Goal: Communication & Community: Answer question/provide support

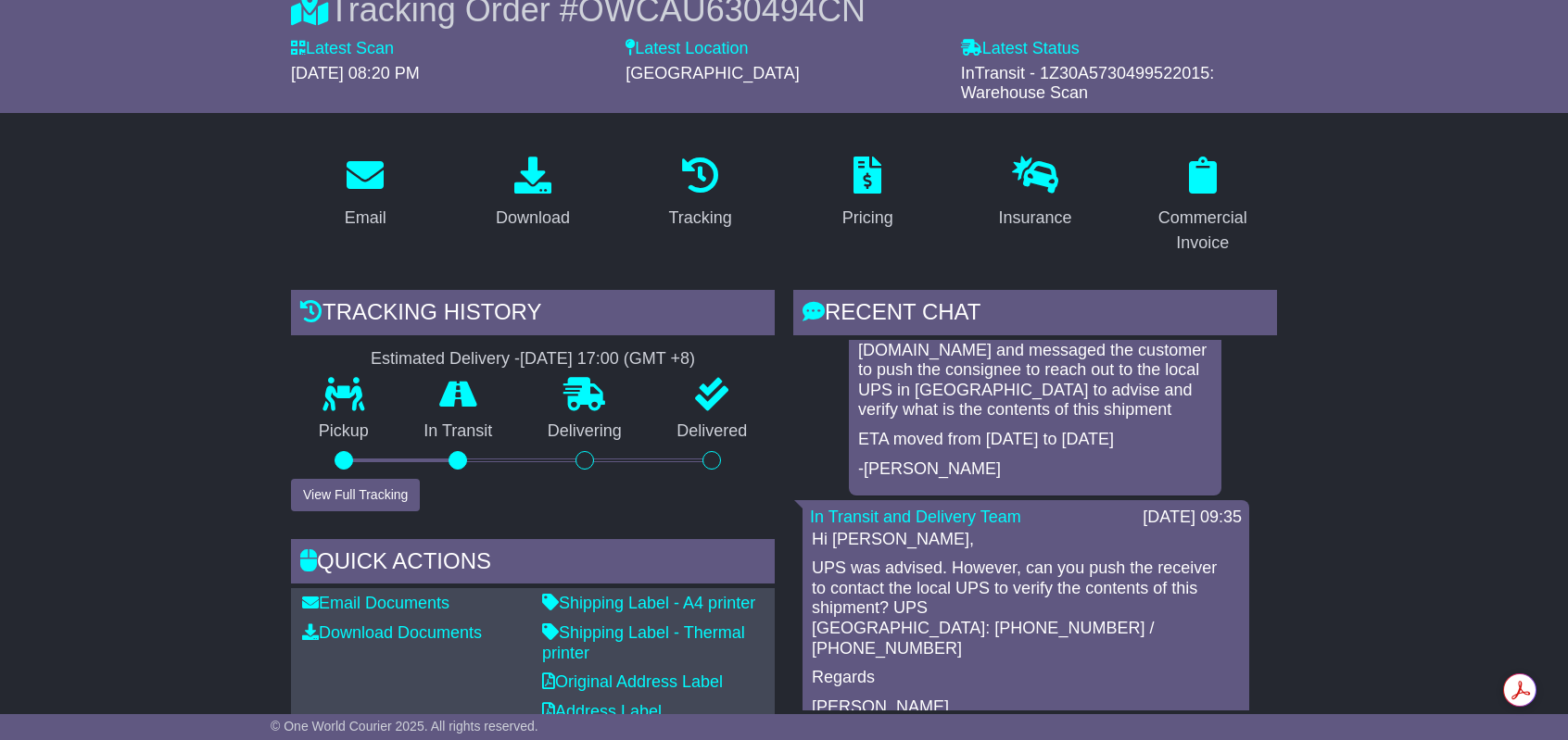
scroll to position [278, 0]
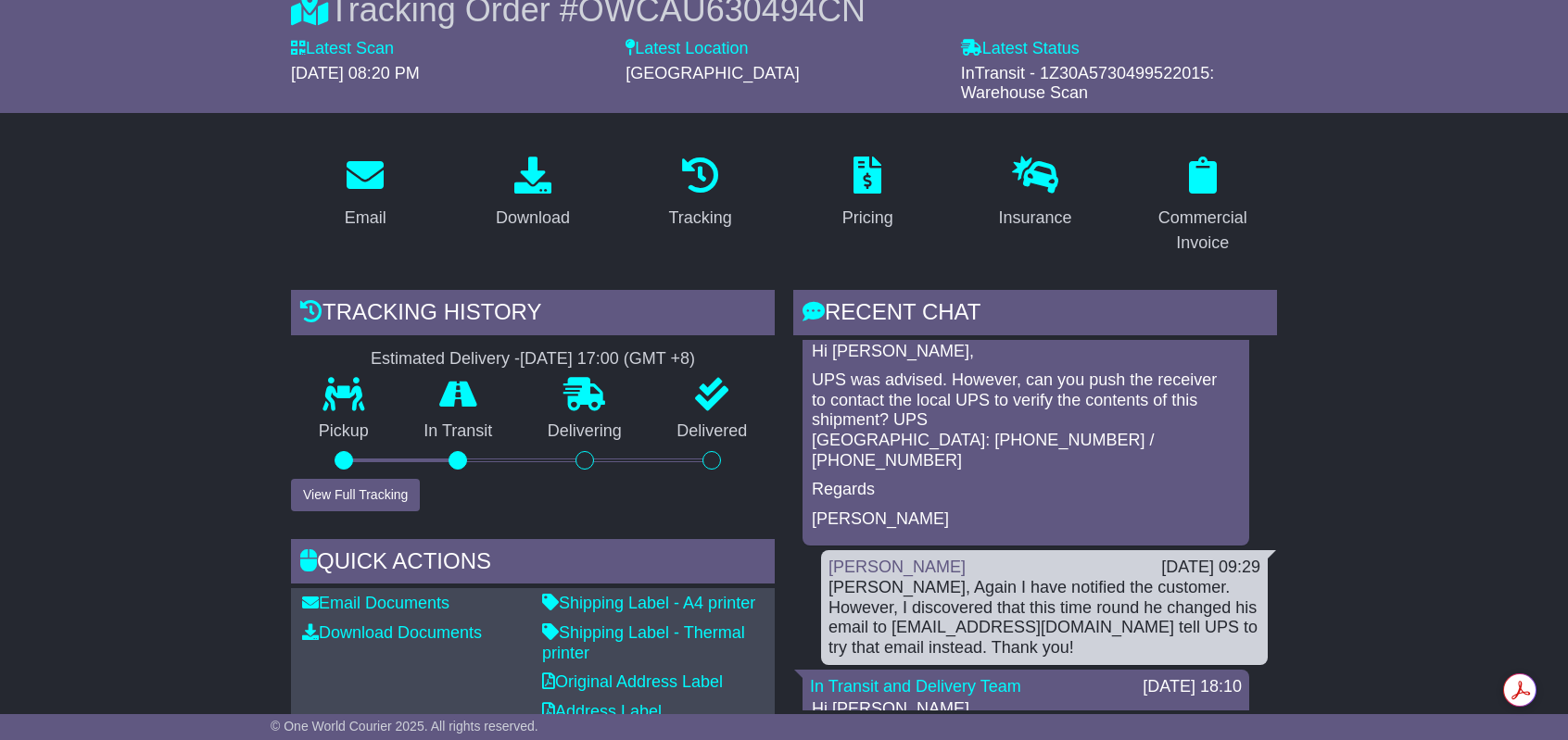
click at [814, 377] on p "UPS was advised. However, can you push the receiver to contact the local UPS to…" at bounding box center [1026, 420] width 428 height 100
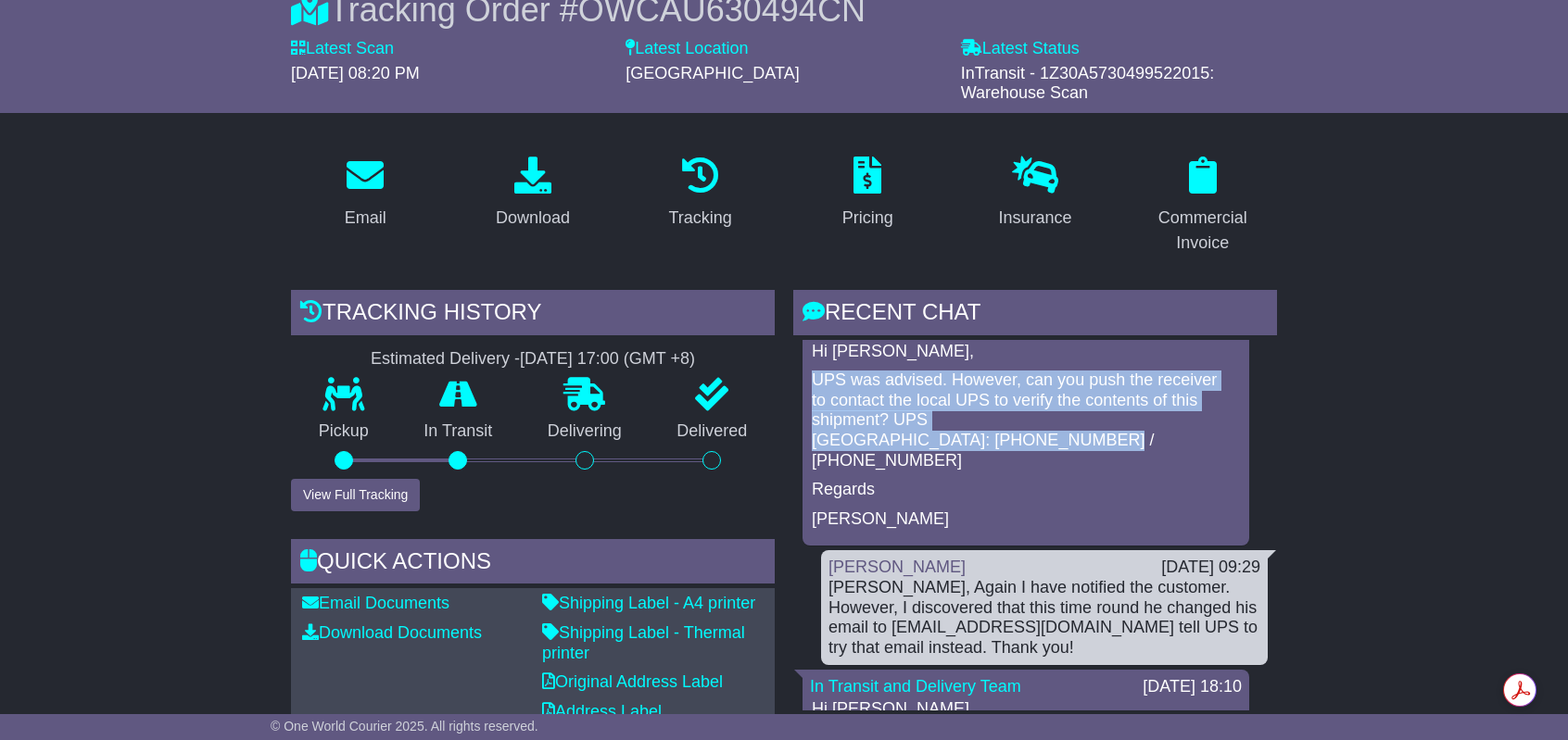
drag, startPoint x: 814, startPoint y: 383, endPoint x: 1193, endPoint y: 412, distance: 380.1
click at [1193, 412] on p "UPS was advised. However, can you push the receiver to contact the local UPS to…" at bounding box center [1026, 420] width 428 height 100
click at [1200, 417] on p "UPS was advised. However, can you push the receiver to contact the local UPS to…" at bounding box center [1026, 420] width 428 height 100
drag, startPoint x: 1203, startPoint y: 414, endPoint x: 809, endPoint y: 384, distance: 395.1
click at [810, 384] on div "Hi [PERSON_NAME], UPS was advised. However, can you push the receiver to contac…" at bounding box center [1025, 435] width 431 height 188
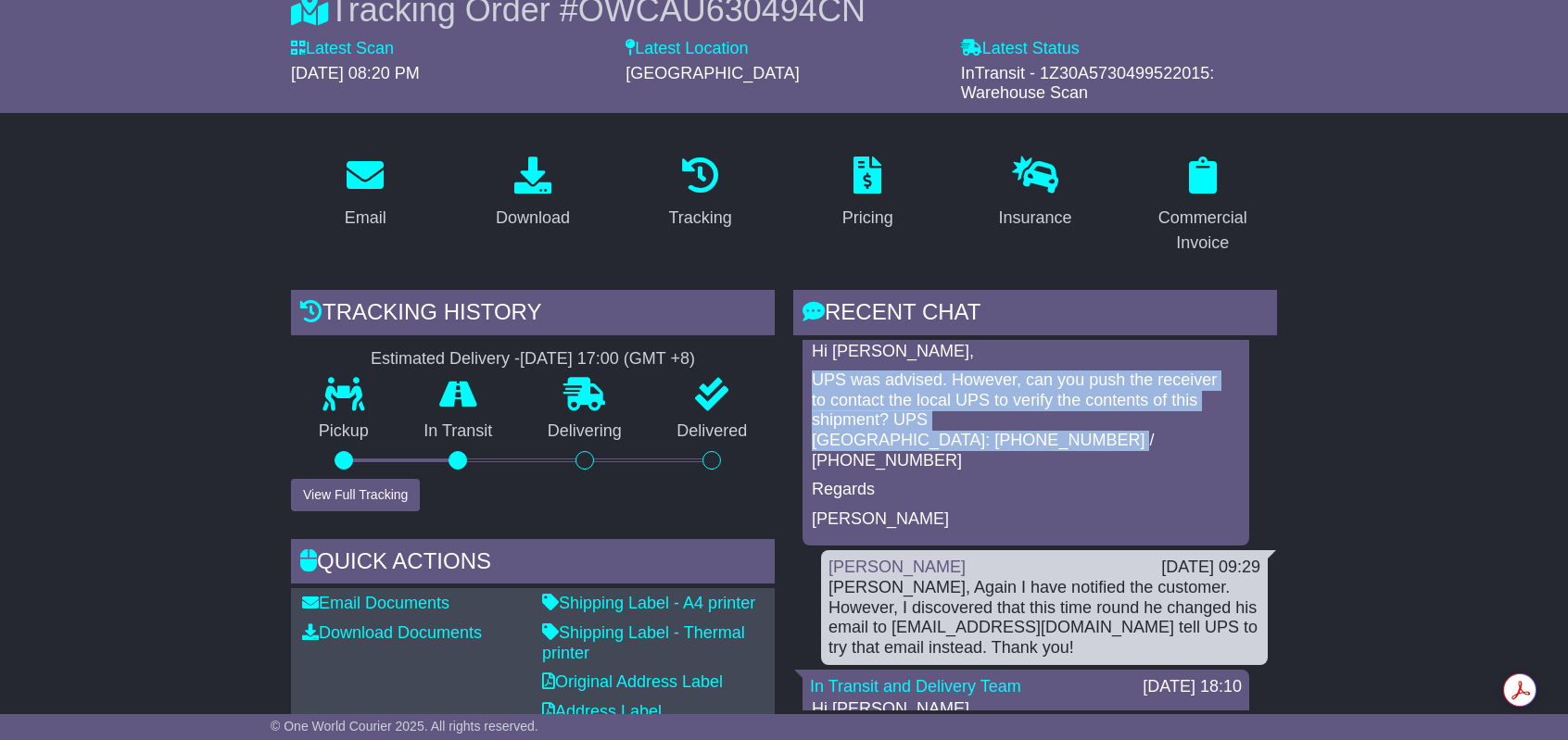
copy p "UPS was advised. However, can you push the receiver to contact the local UPS to…"
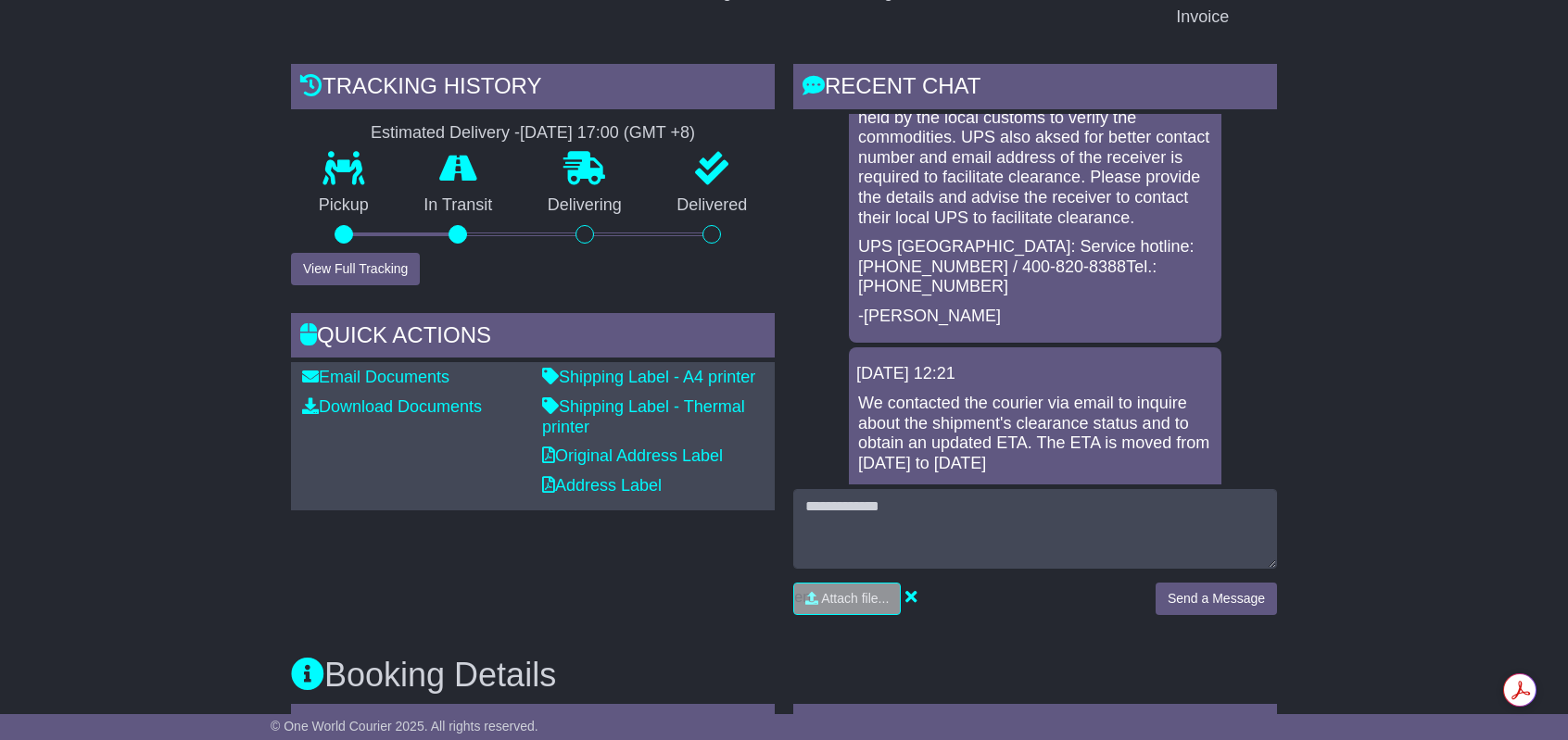
scroll to position [463, 0]
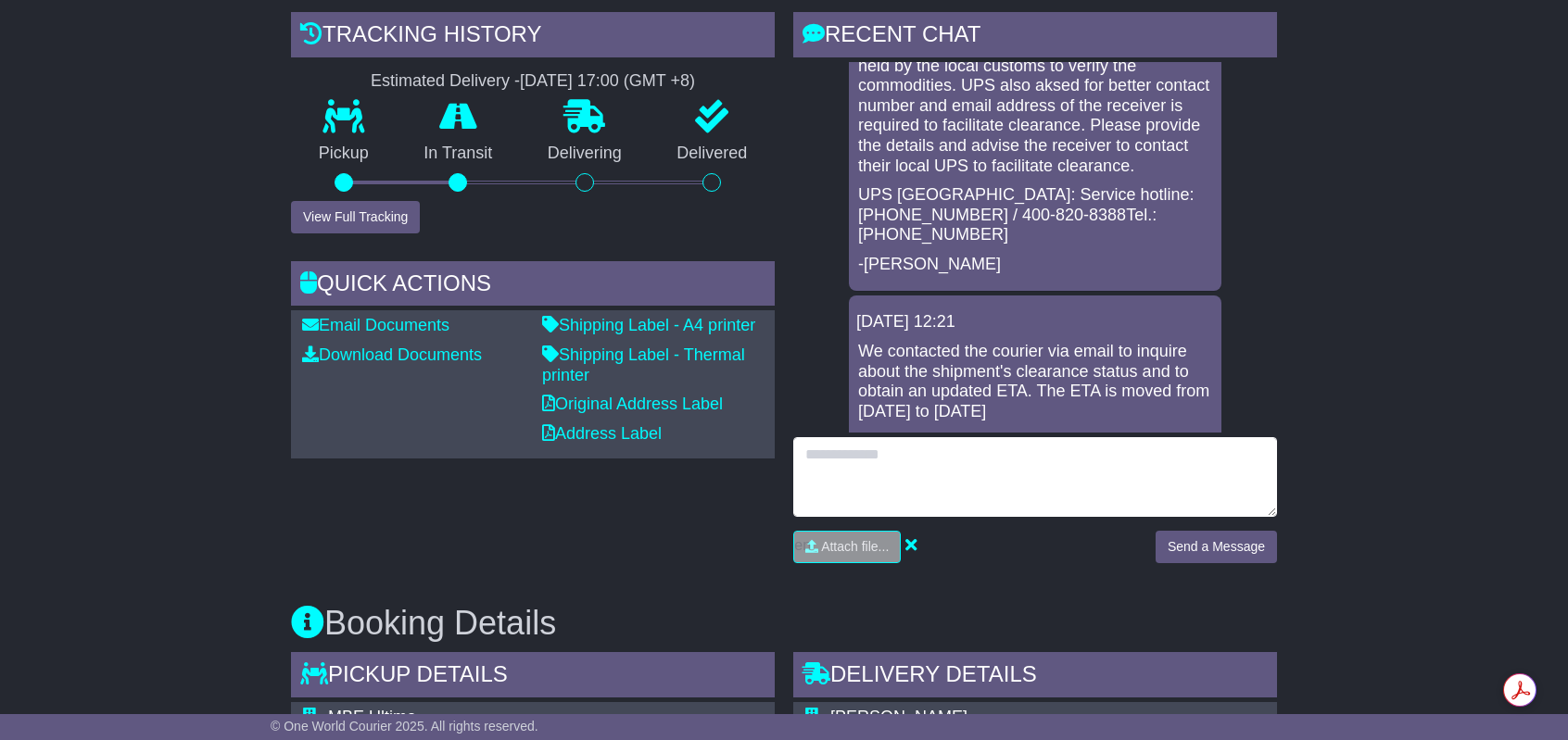
click at [1007, 491] on textarea at bounding box center [1035, 476] width 483 height 79
type textarea "**********"
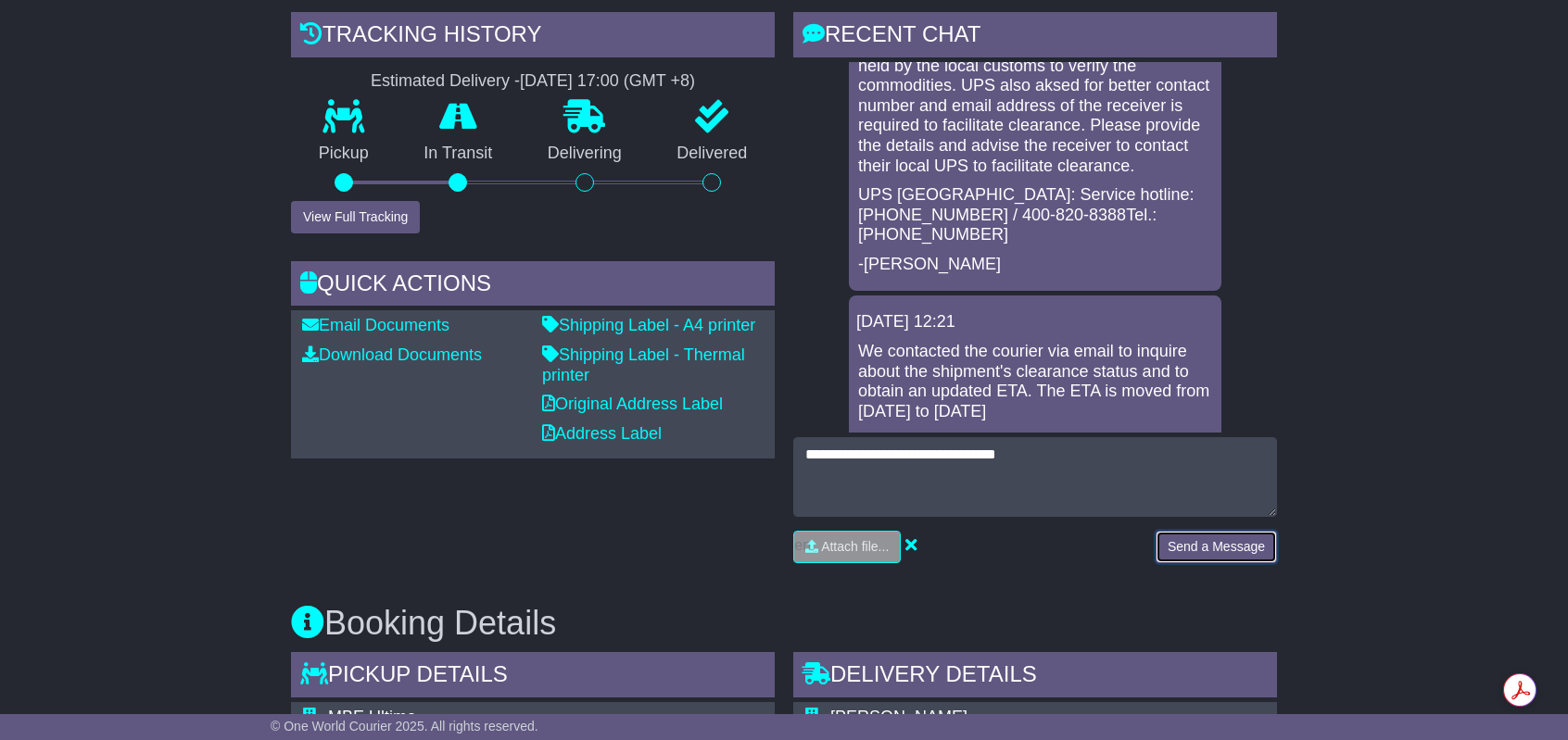
click at [1227, 556] on button "Send a Message" at bounding box center [1216, 546] width 121 height 32
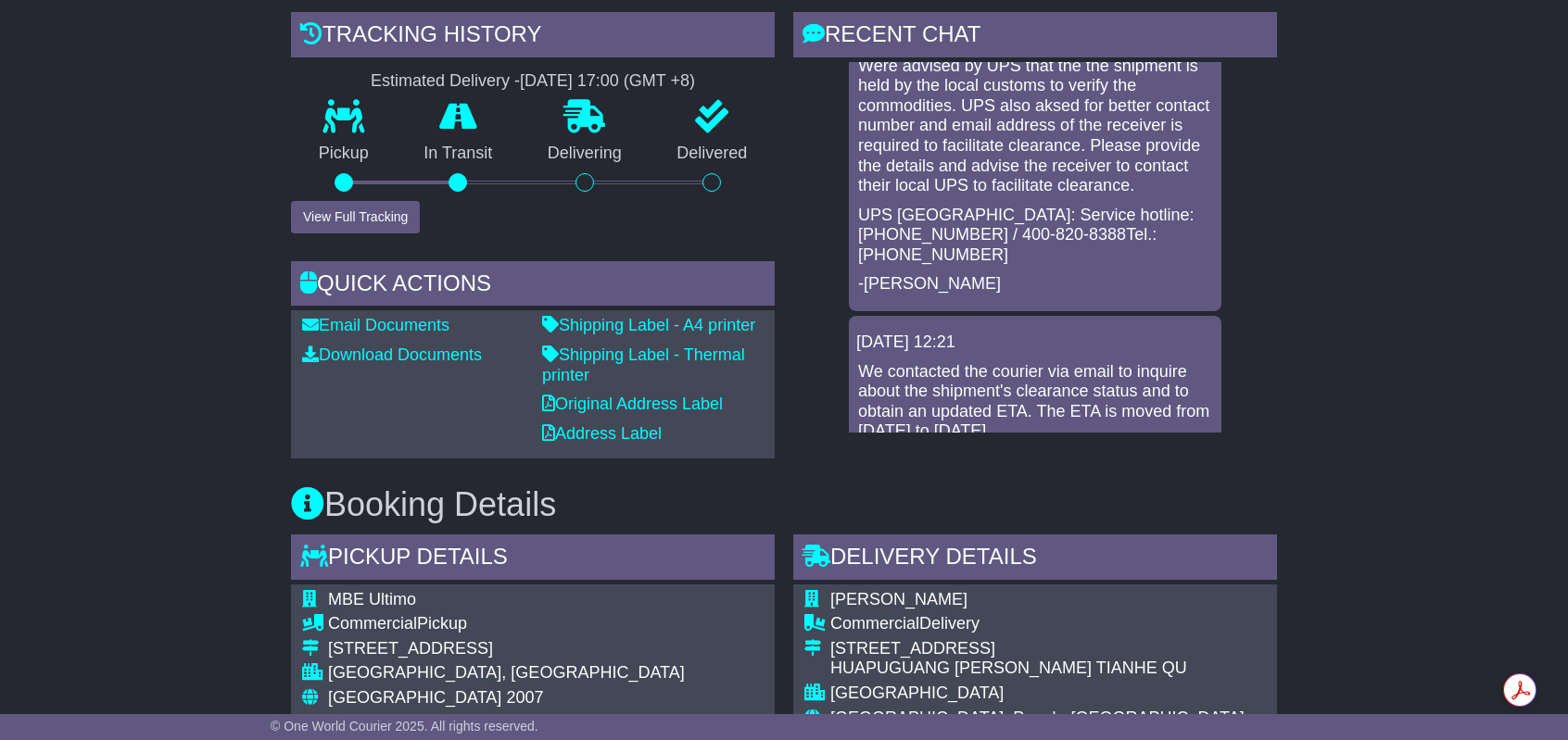
scroll to position [1835, 0]
